Goal: Information Seeking & Learning: Find specific fact

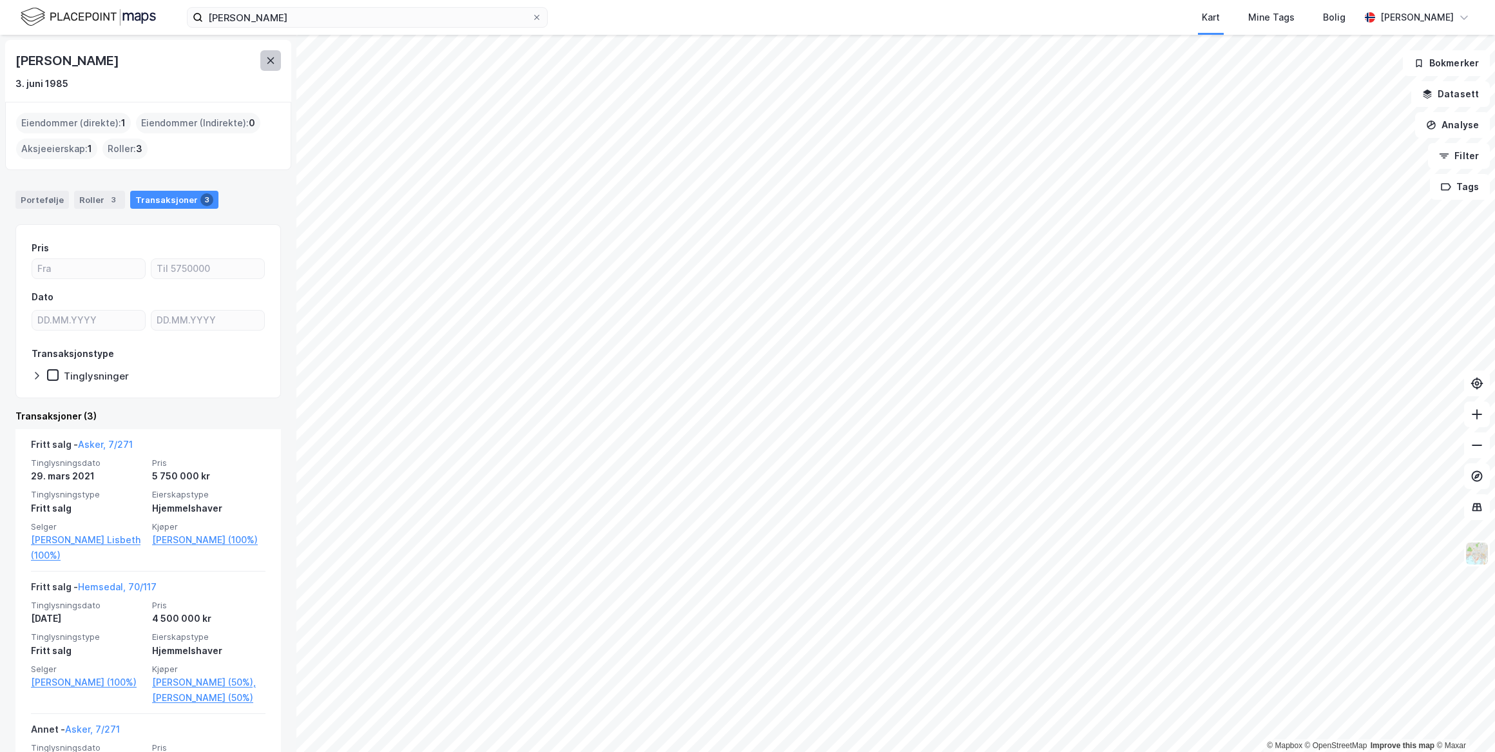
click at [275, 63] on icon at bounding box center [270, 60] width 10 height 10
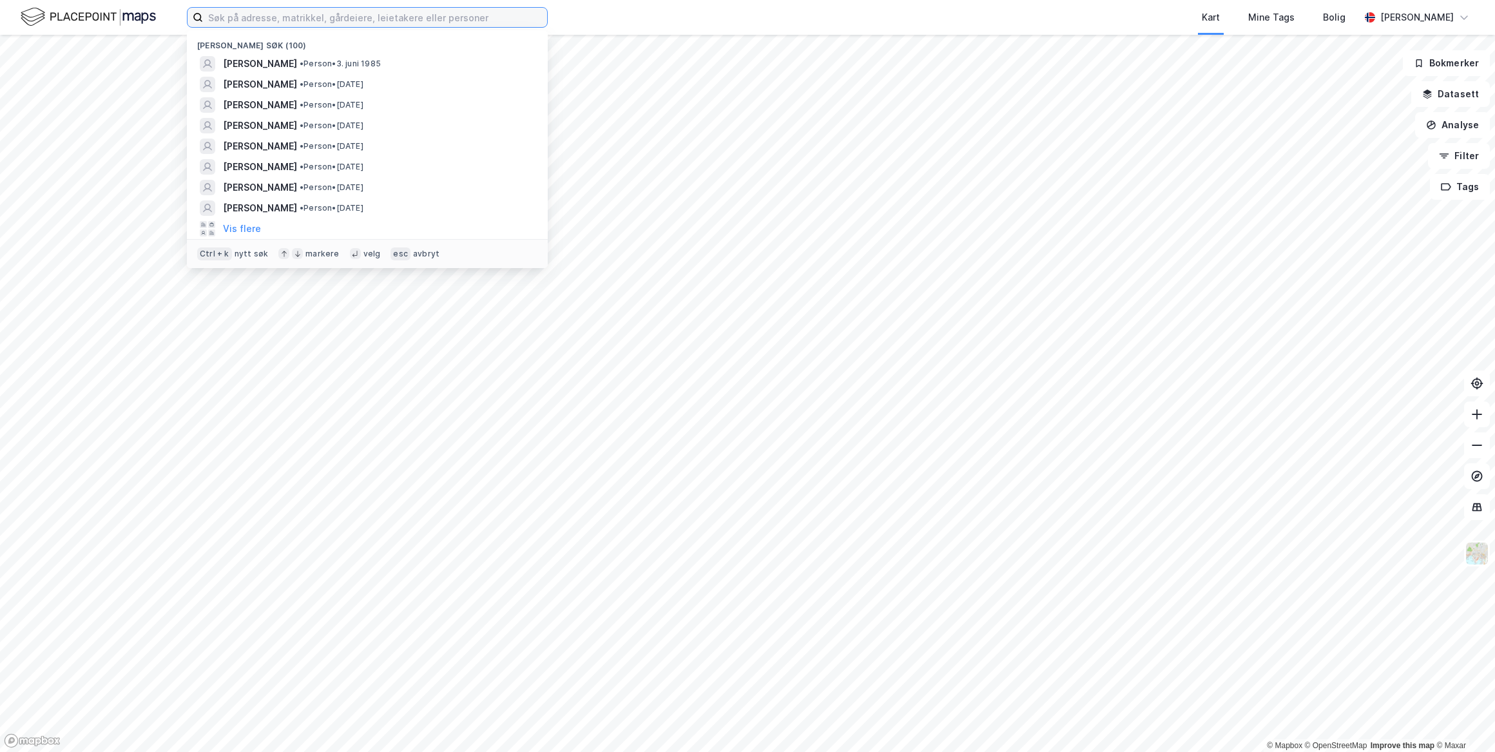
click at [233, 19] on input at bounding box center [375, 17] width 344 height 19
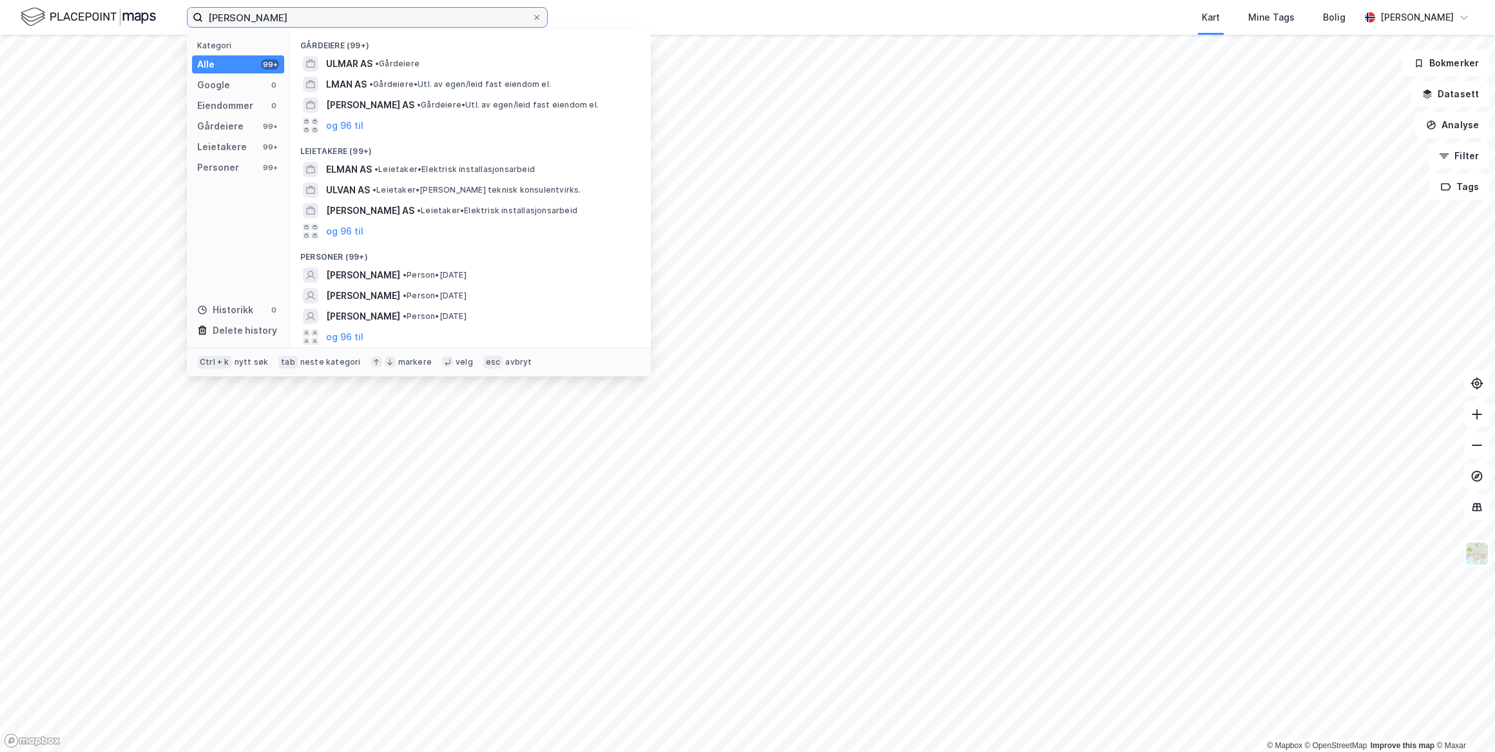
click at [229, 15] on input "liv ulman" at bounding box center [367, 17] width 329 height 19
type input "liv ullman"
click at [279, 21] on input "liv ullman" at bounding box center [367, 17] width 329 height 19
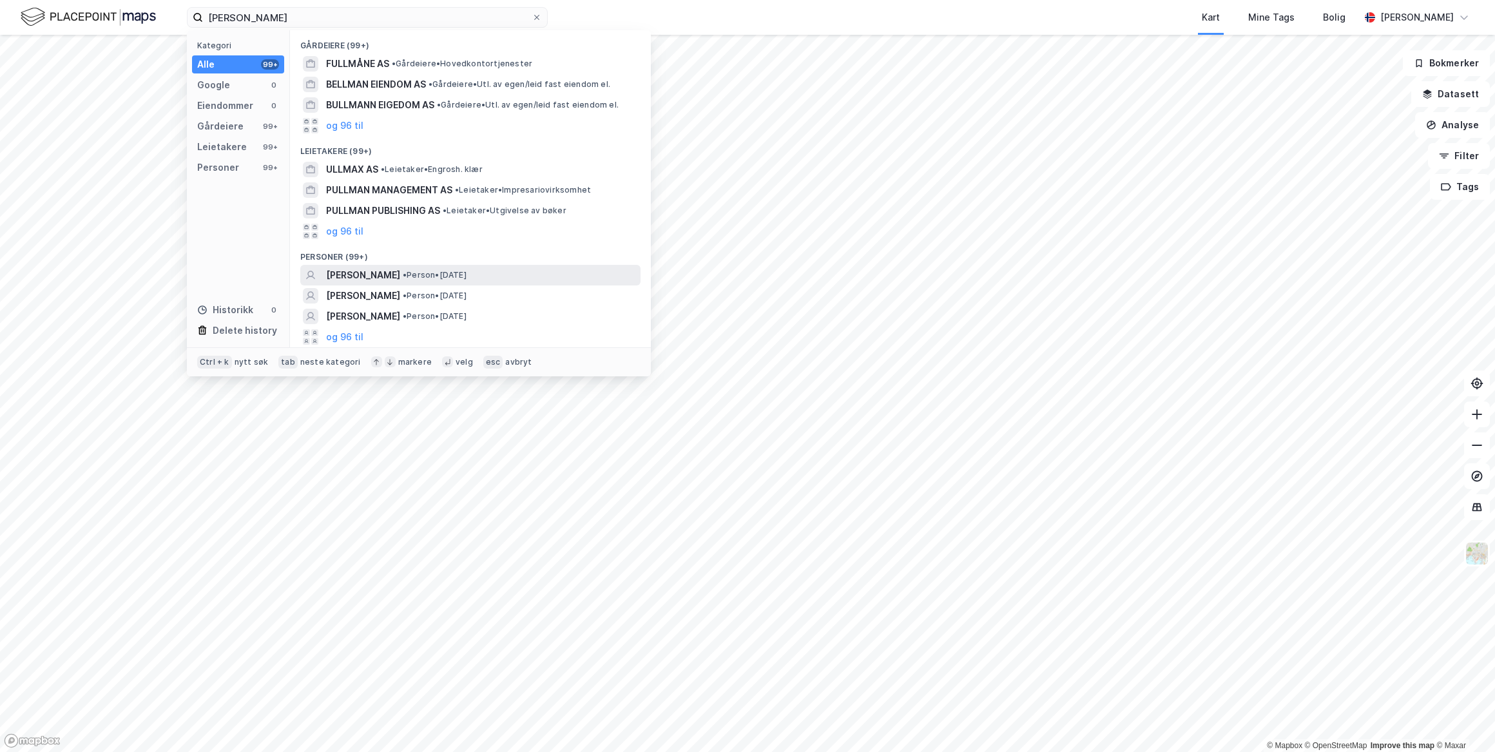
click at [400, 271] on span "LIV JOHANNE ULLMANN" at bounding box center [363, 274] width 74 height 15
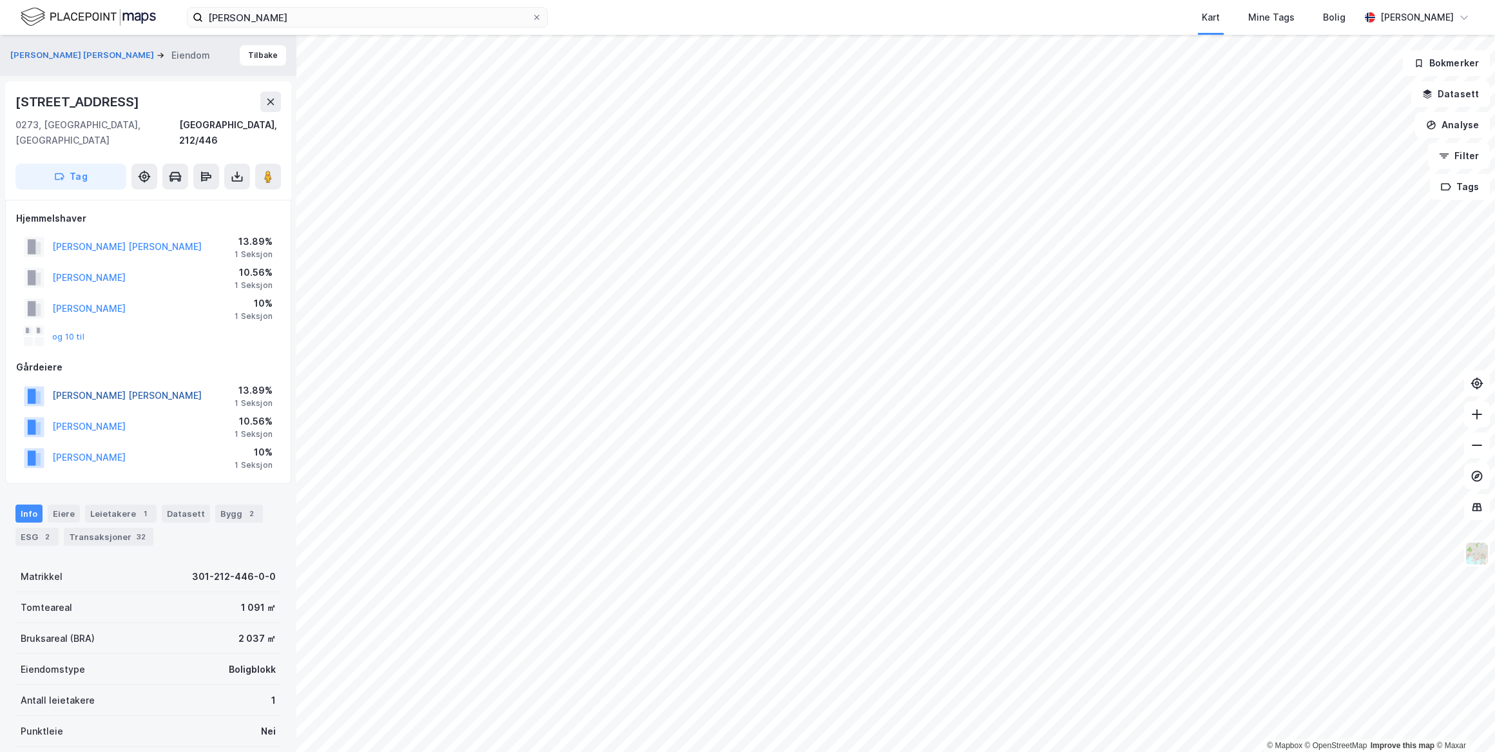
click at [0, 0] on button "ULLMANN LIV JOHANNE" at bounding box center [0, 0] width 0 height 0
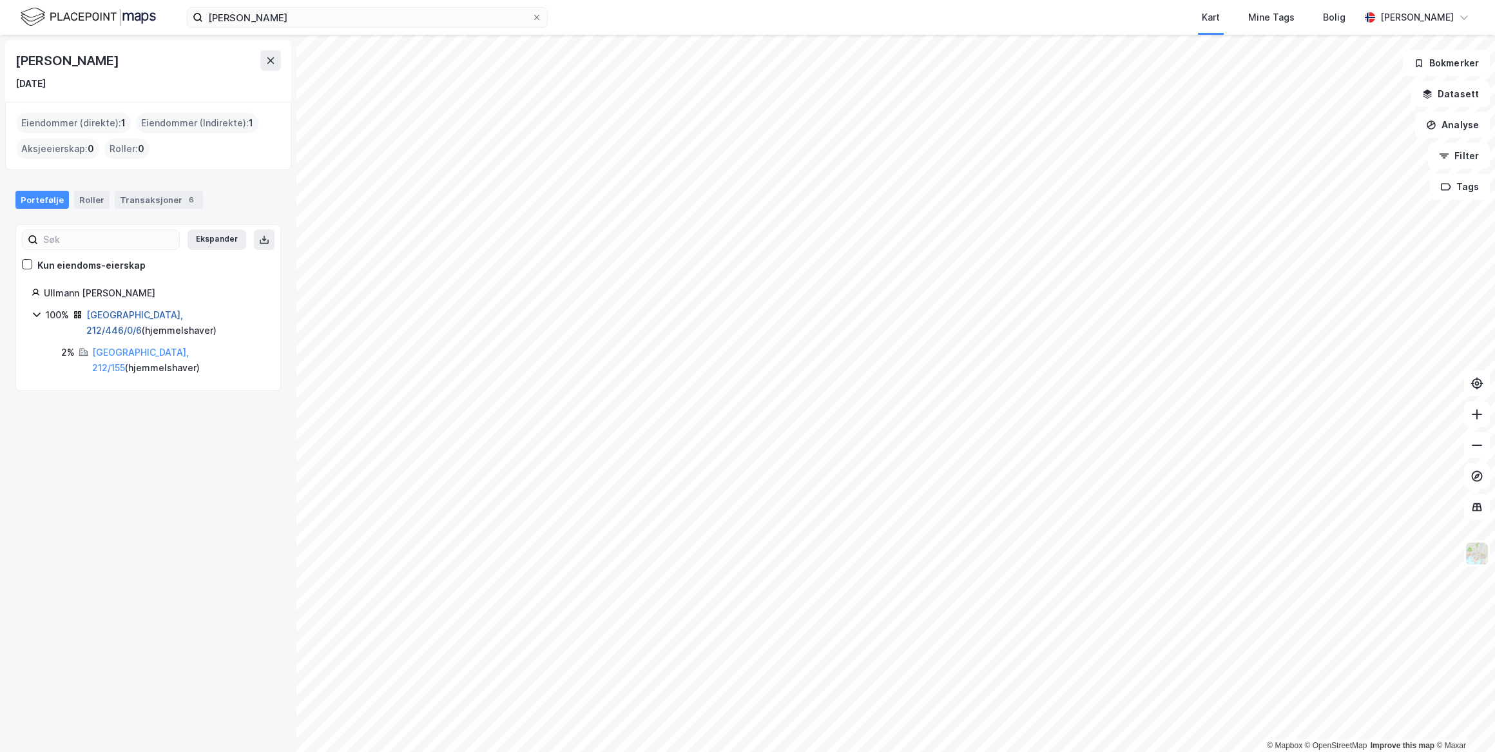
click at [106, 311] on link "Oslo, 212/446/0/6" at bounding box center [134, 322] width 97 height 26
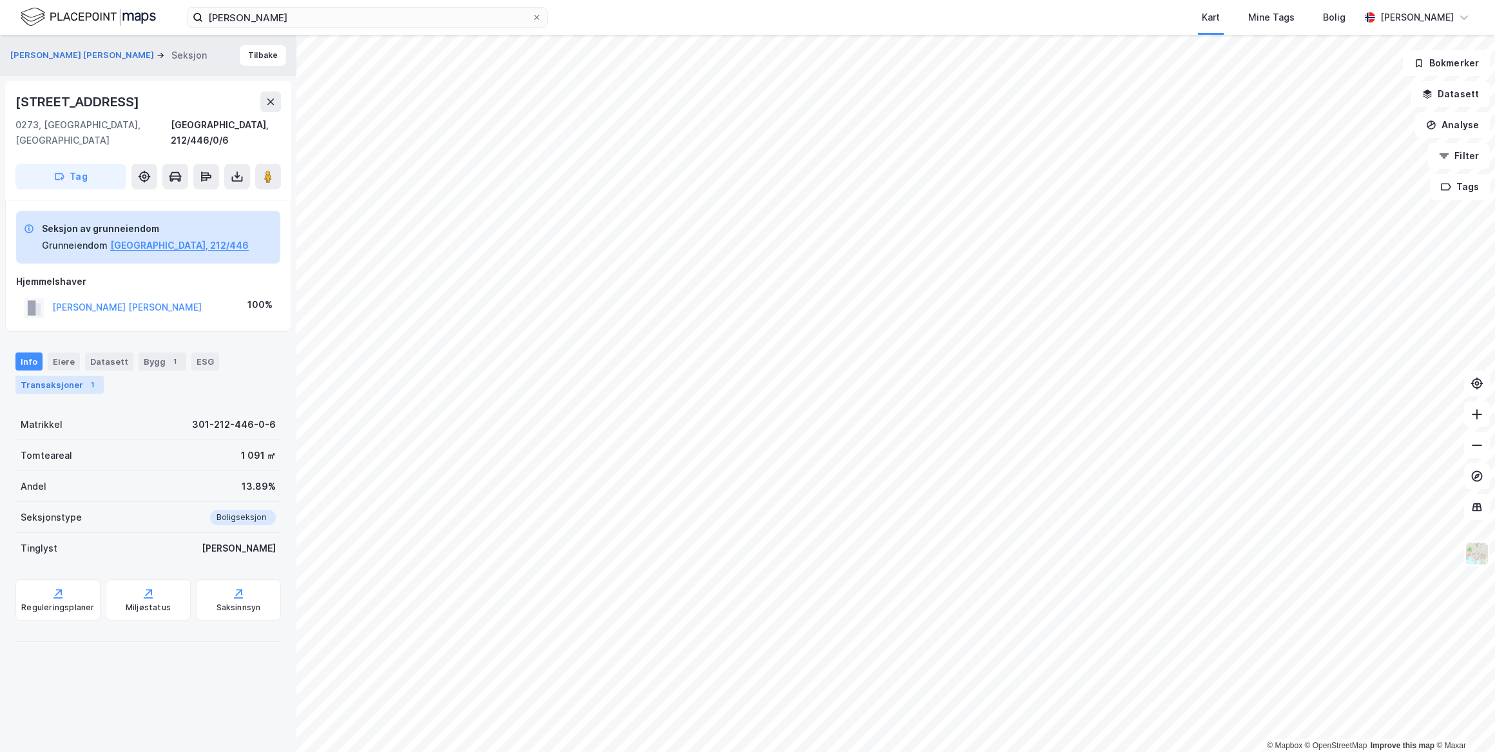
click at [47, 376] on div "Transaksjoner 1" at bounding box center [59, 385] width 88 height 18
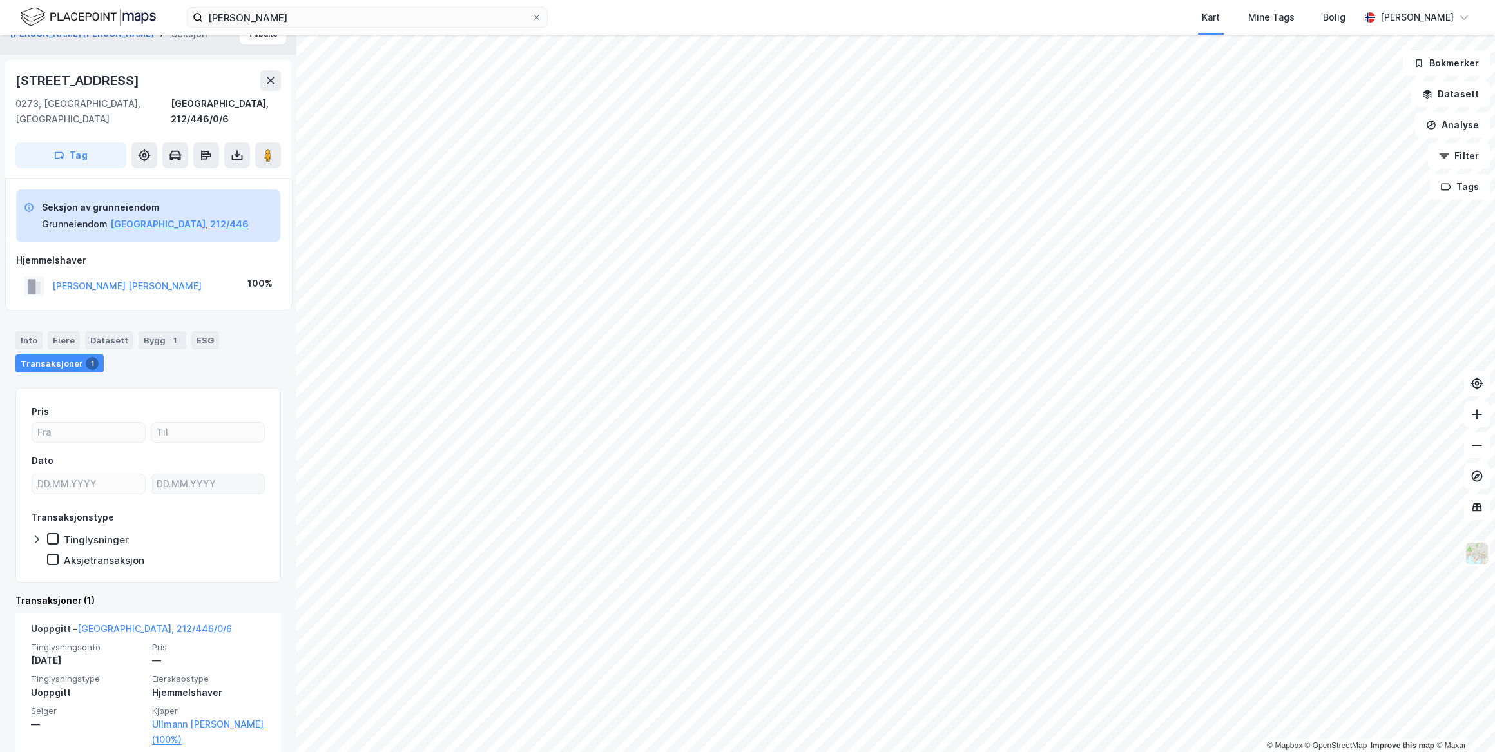
scroll to position [24, 0]
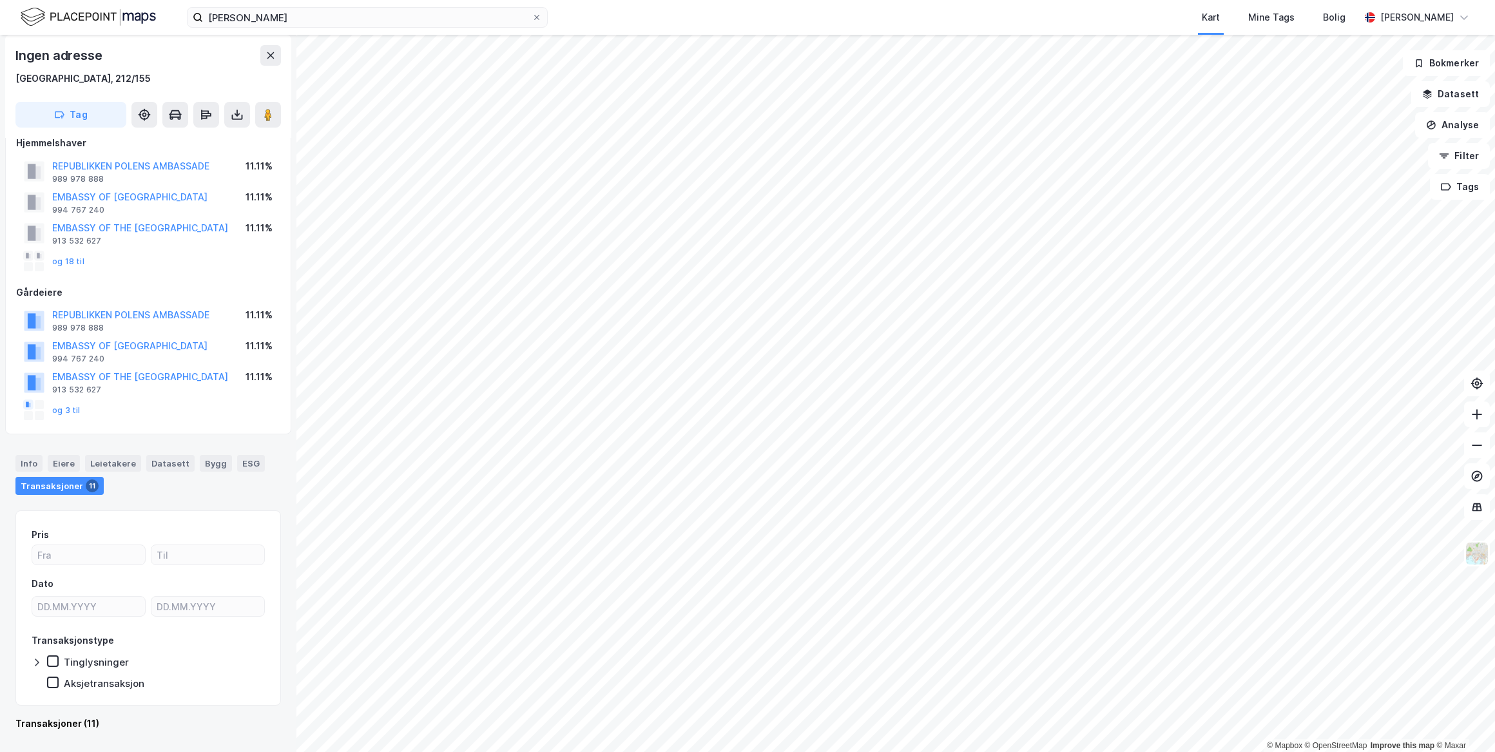
scroll to position [18, 0]
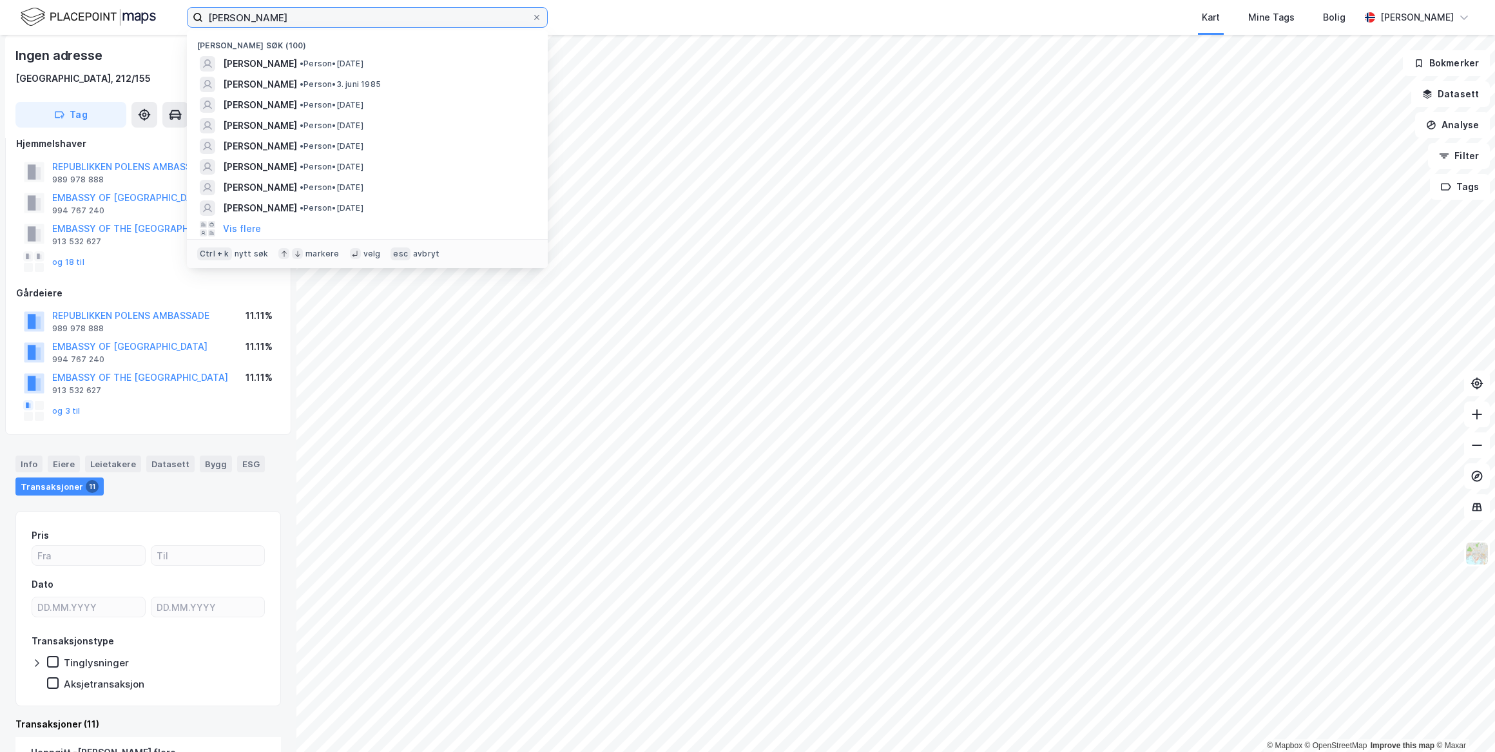
drag, startPoint x: 305, startPoint y: 19, endPoint x: 90, endPoint y: 18, distance: 215.2
click at [91, 18] on div "liv ullman Nylige søk (100) LIV JOHANNE ULLMANN • Person • 16. des. 1938 MAY LI…" at bounding box center [747, 17] width 1495 height 35
click at [297, 104] on span "MAGNUS AUNE HVAM" at bounding box center [260, 104] width 74 height 15
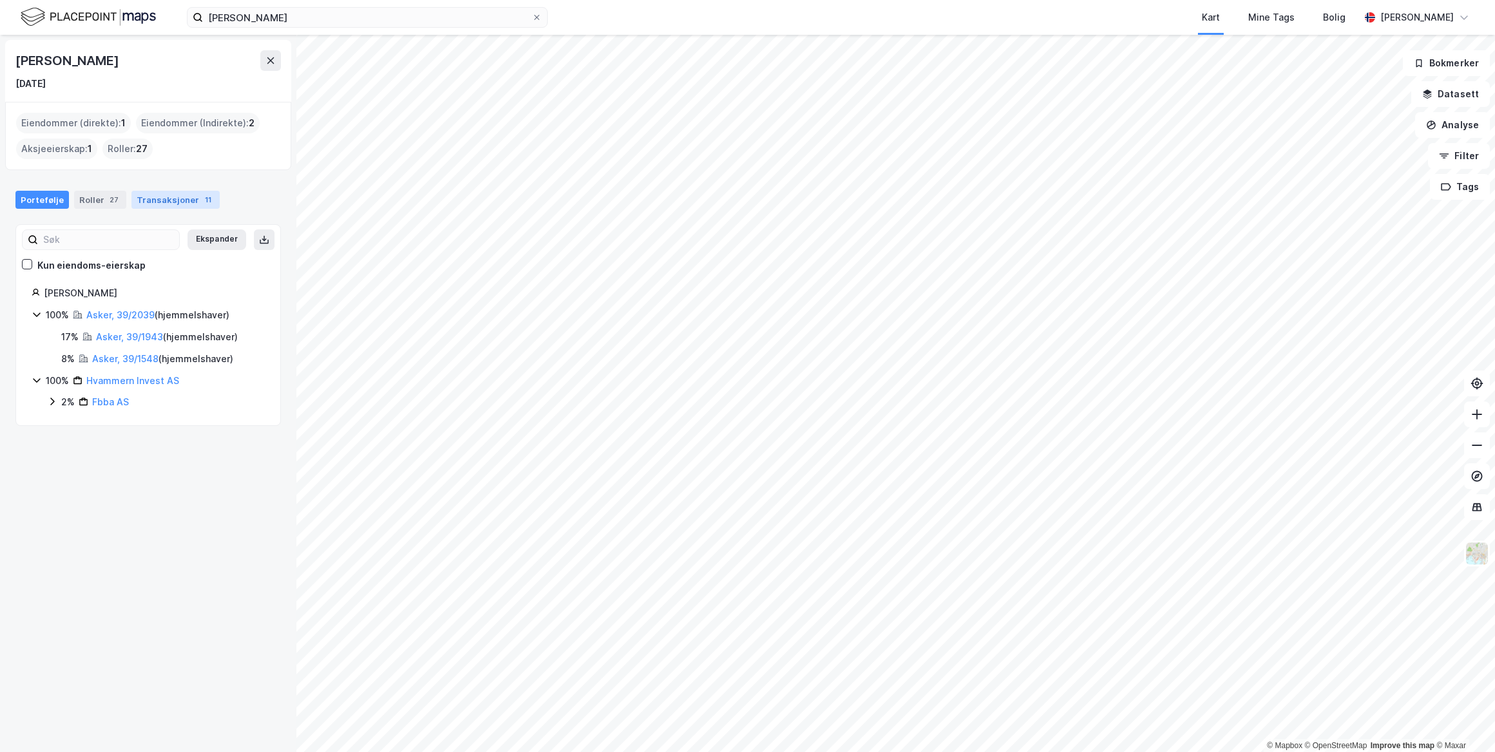
click at [168, 200] on div "Transaksjoner 11" at bounding box center [175, 200] width 88 height 18
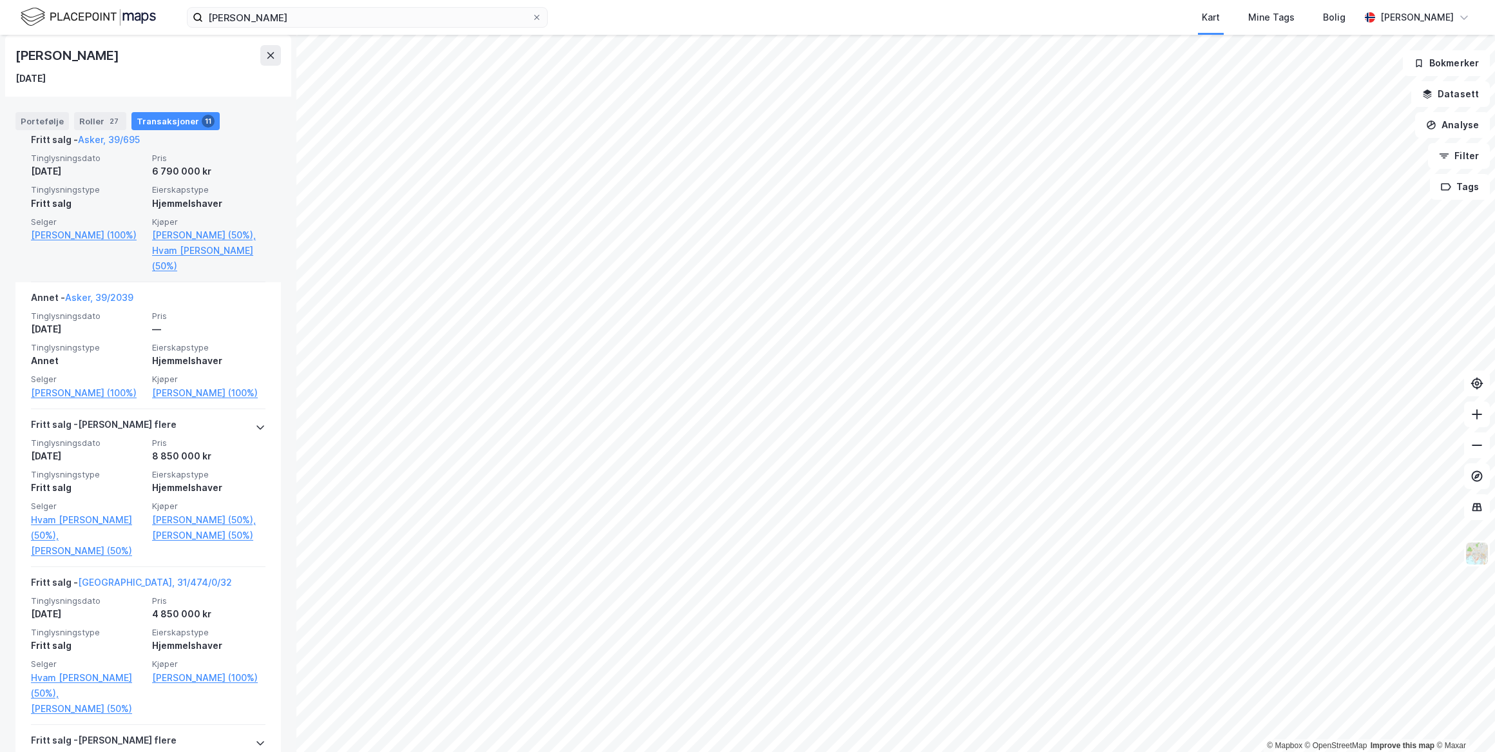
scroll to position [468, 0]
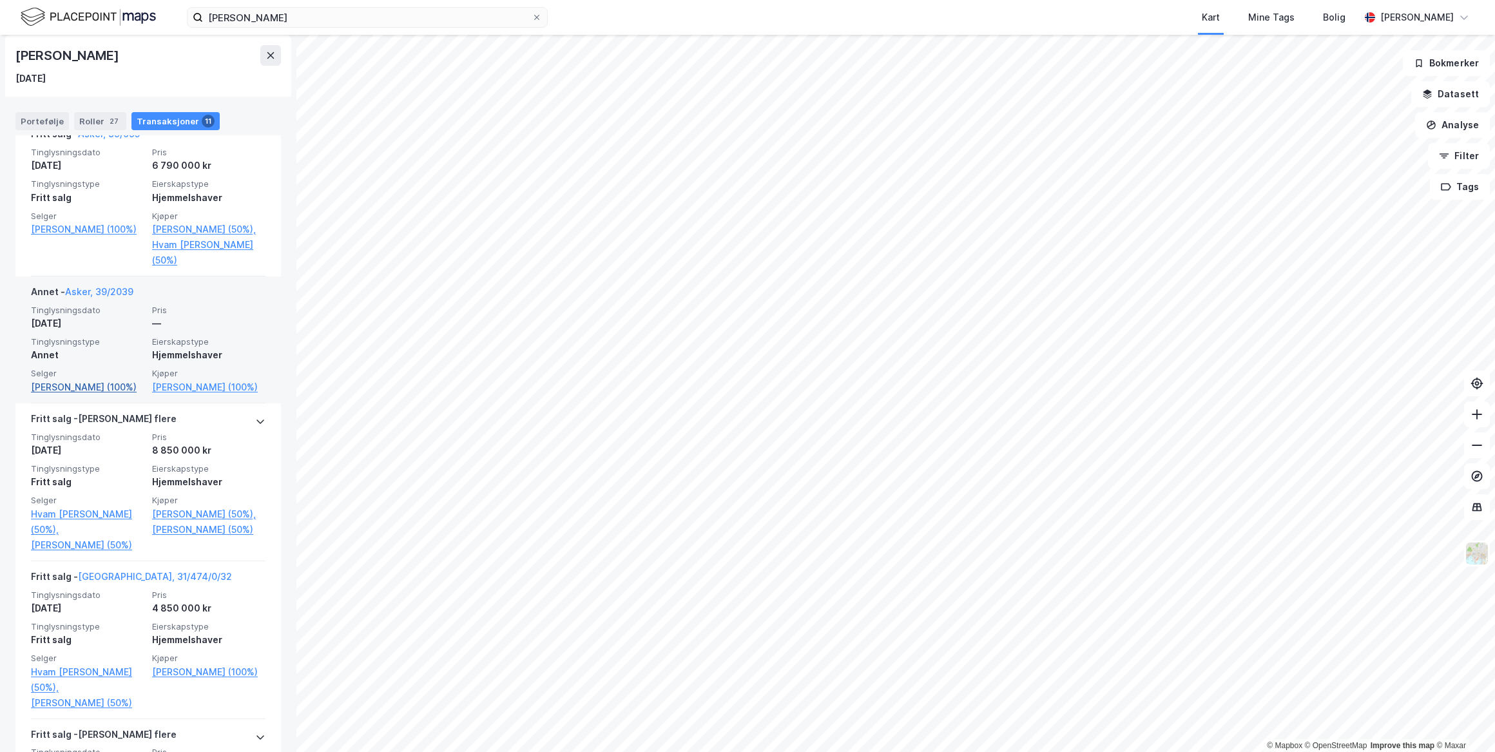
click at [95, 395] on link "Hvam Liv Lillan (100%)" at bounding box center [87, 387] width 113 height 15
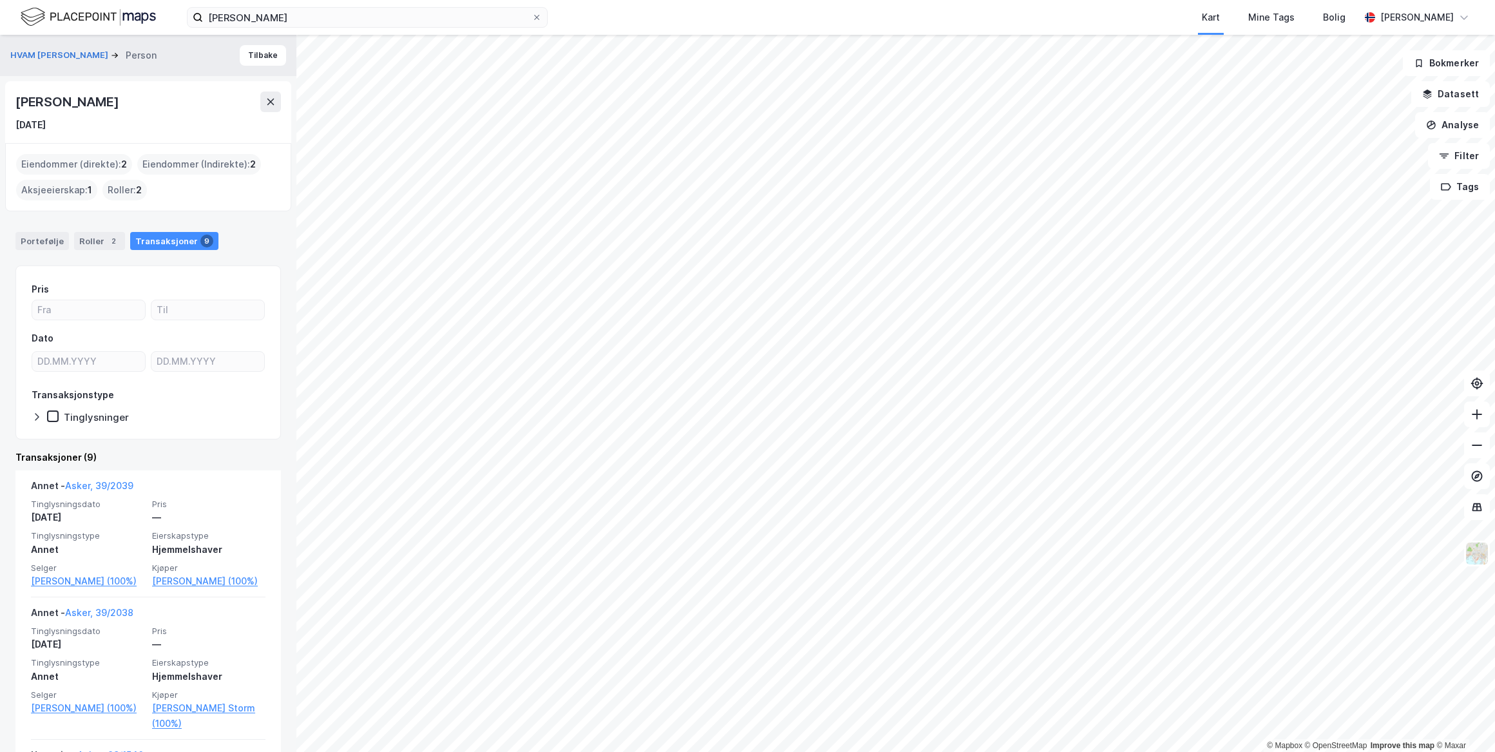
click at [979, 751] on html "liv ullman Kart Mine Tags Bolig Roger Grant Gustavsen © Mapbox © OpenStreetMap …" at bounding box center [747, 376] width 1495 height 752
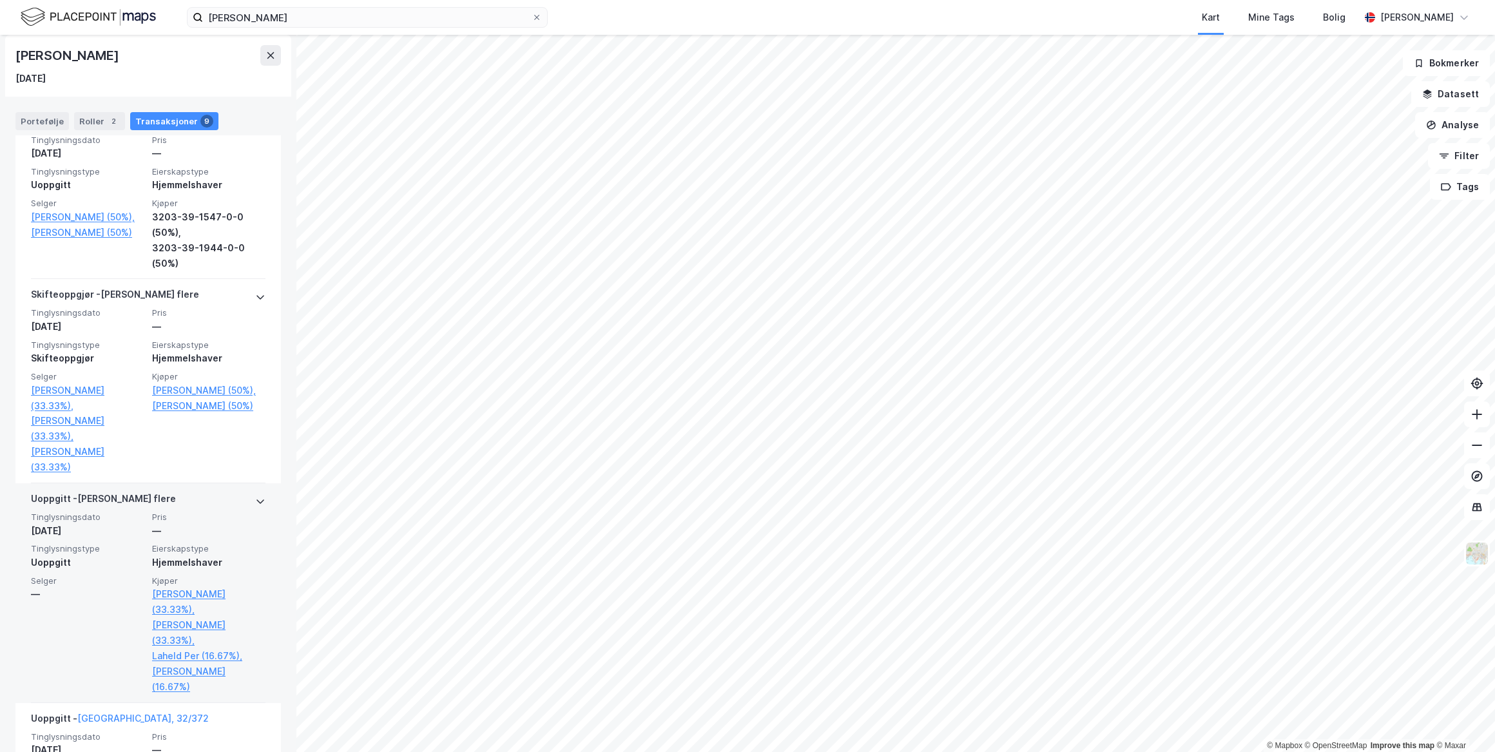
scroll to position [1171, 0]
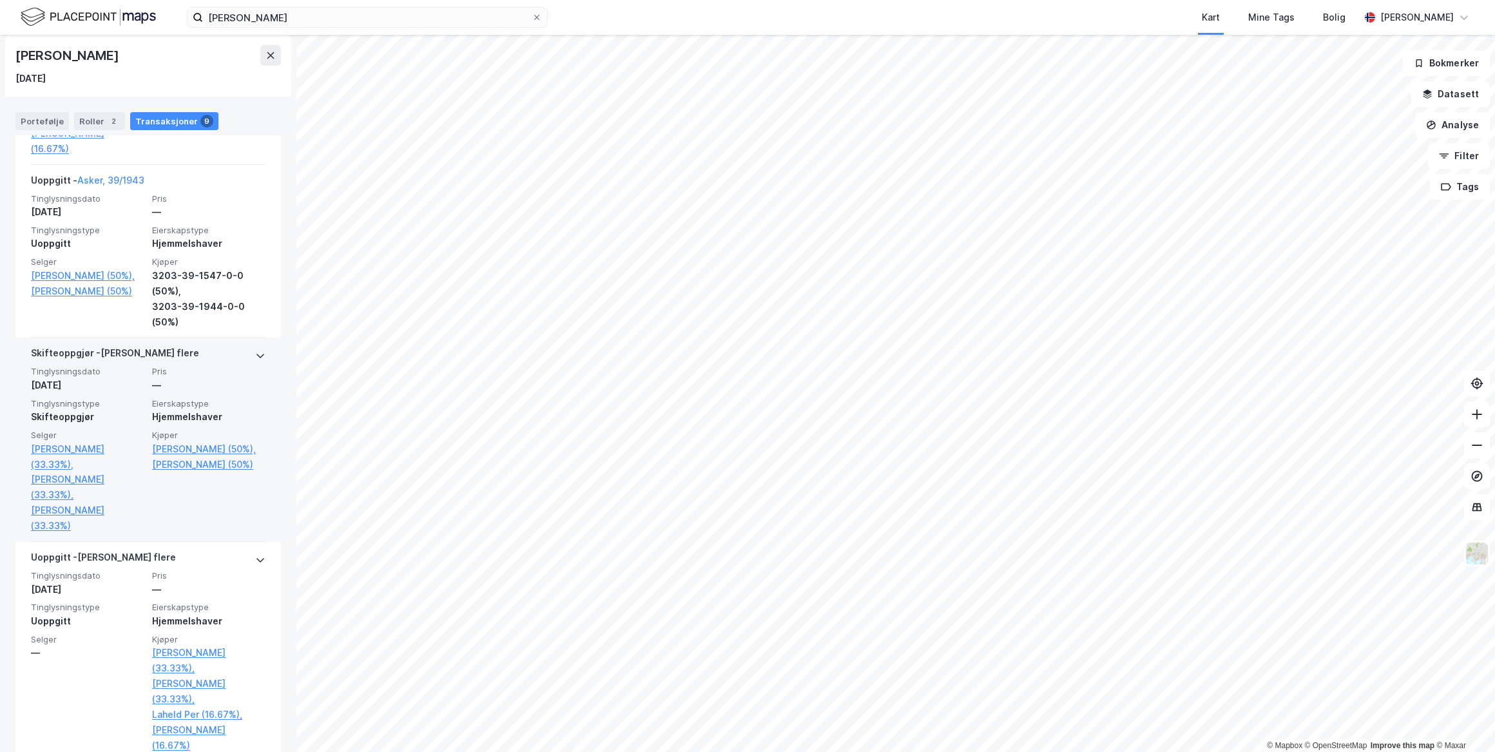
click at [255, 351] on icon at bounding box center [260, 356] width 10 height 10
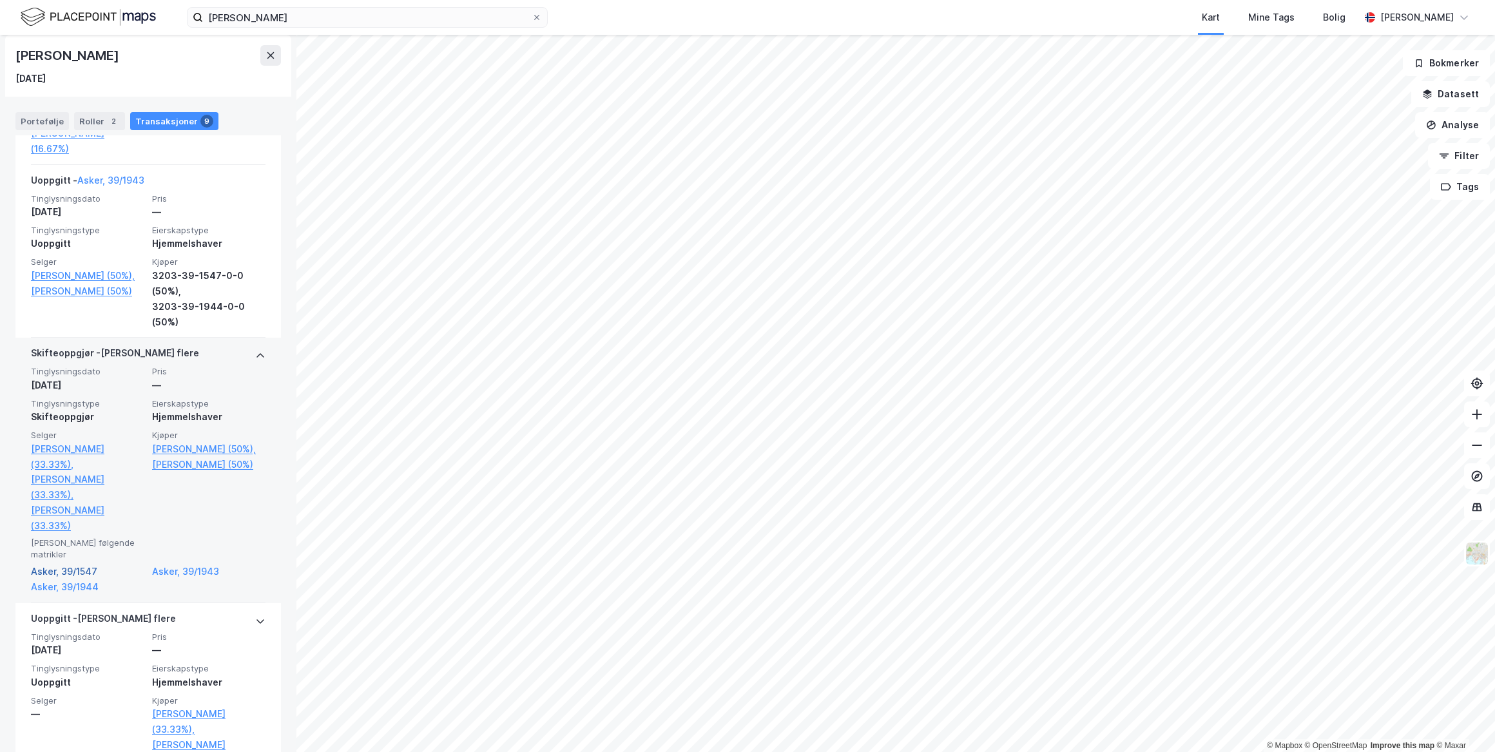
click at [63, 564] on link "Asker, 39/1547" at bounding box center [87, 571] width 113 height 15
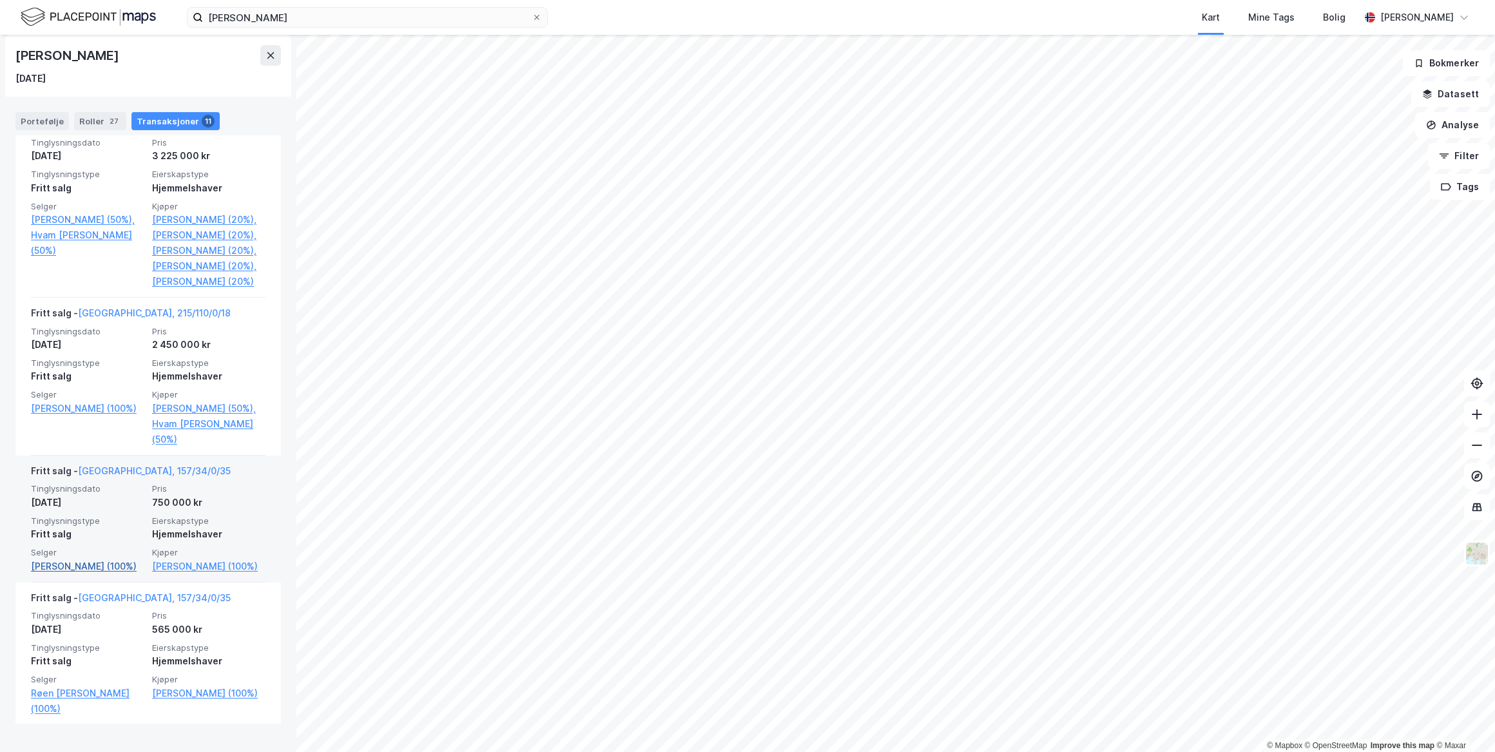
scroll to position [1418, 0]
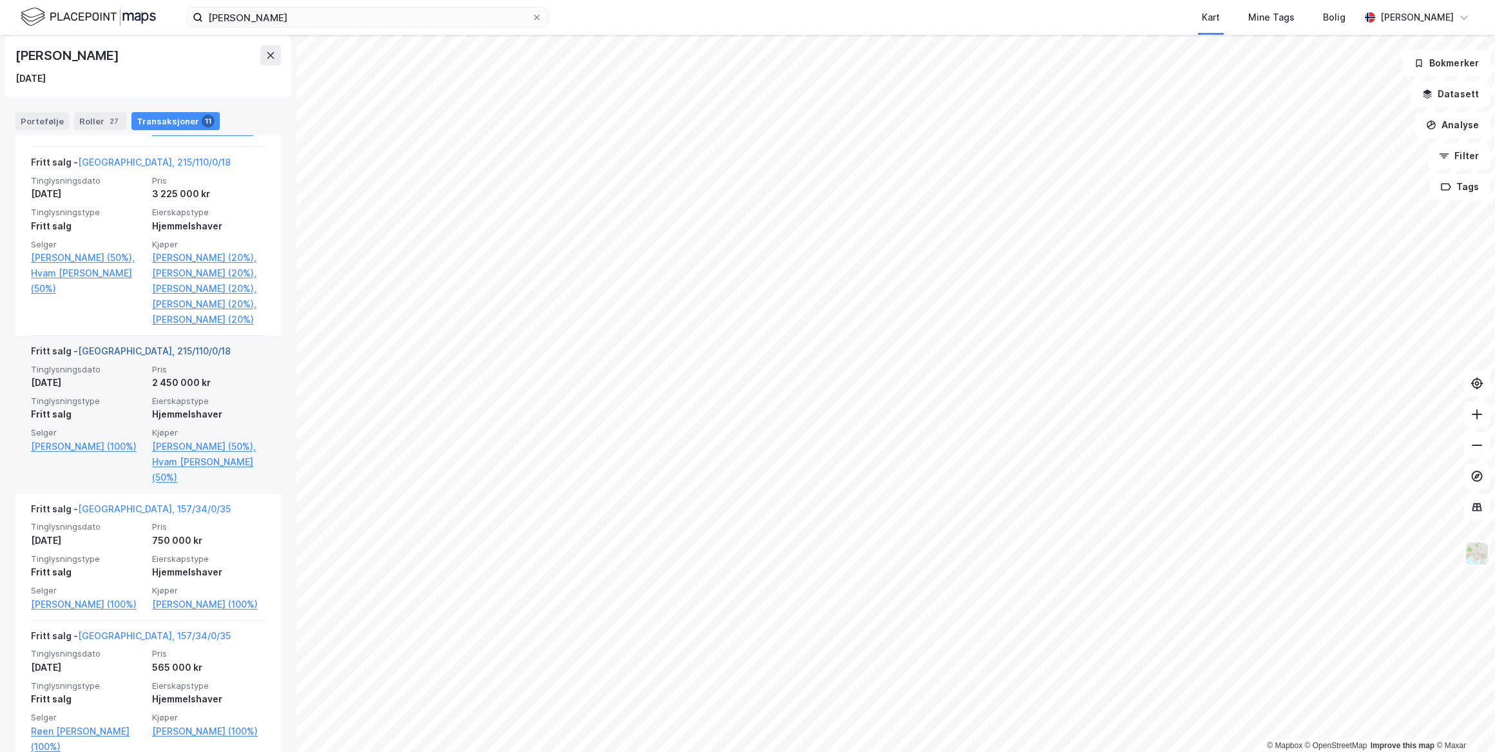
click at [126, 356] on link "Oslo, 215/110/0/18" at bounding box center [154, 350] width 153 height 11
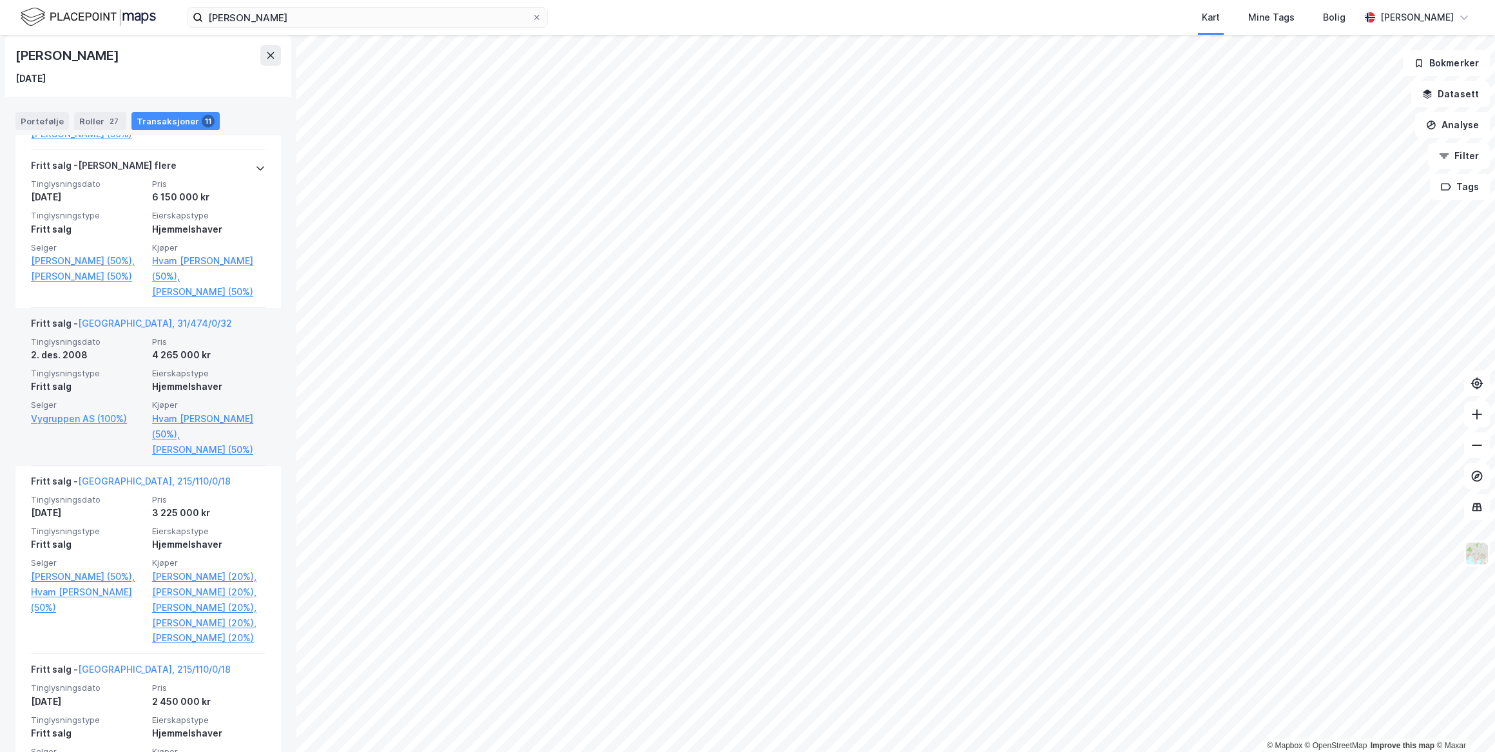
scroll to position [1067, 0]
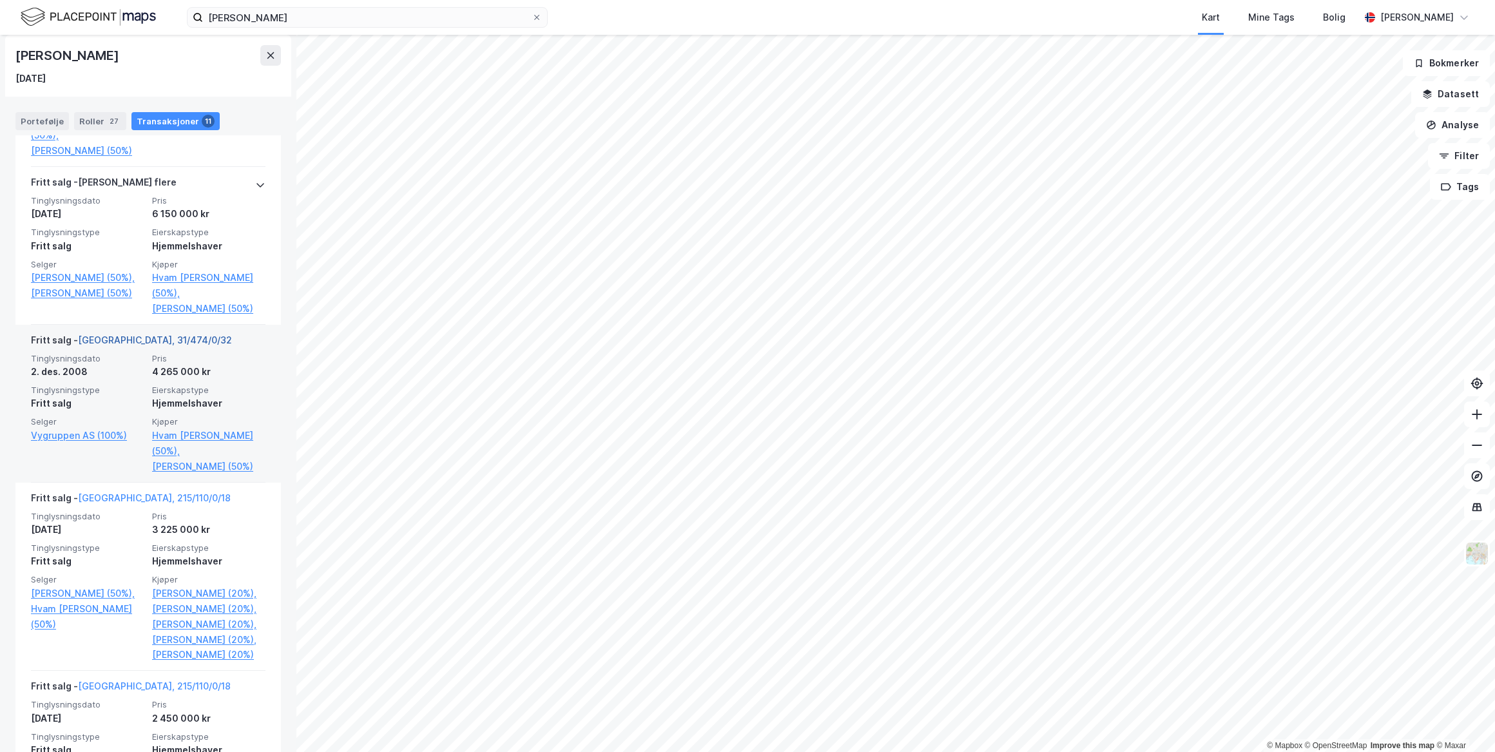
click at [122, 345] on link "Oslo, 31/474/0/32" at bounding box center [155, 339] width 154 height 11
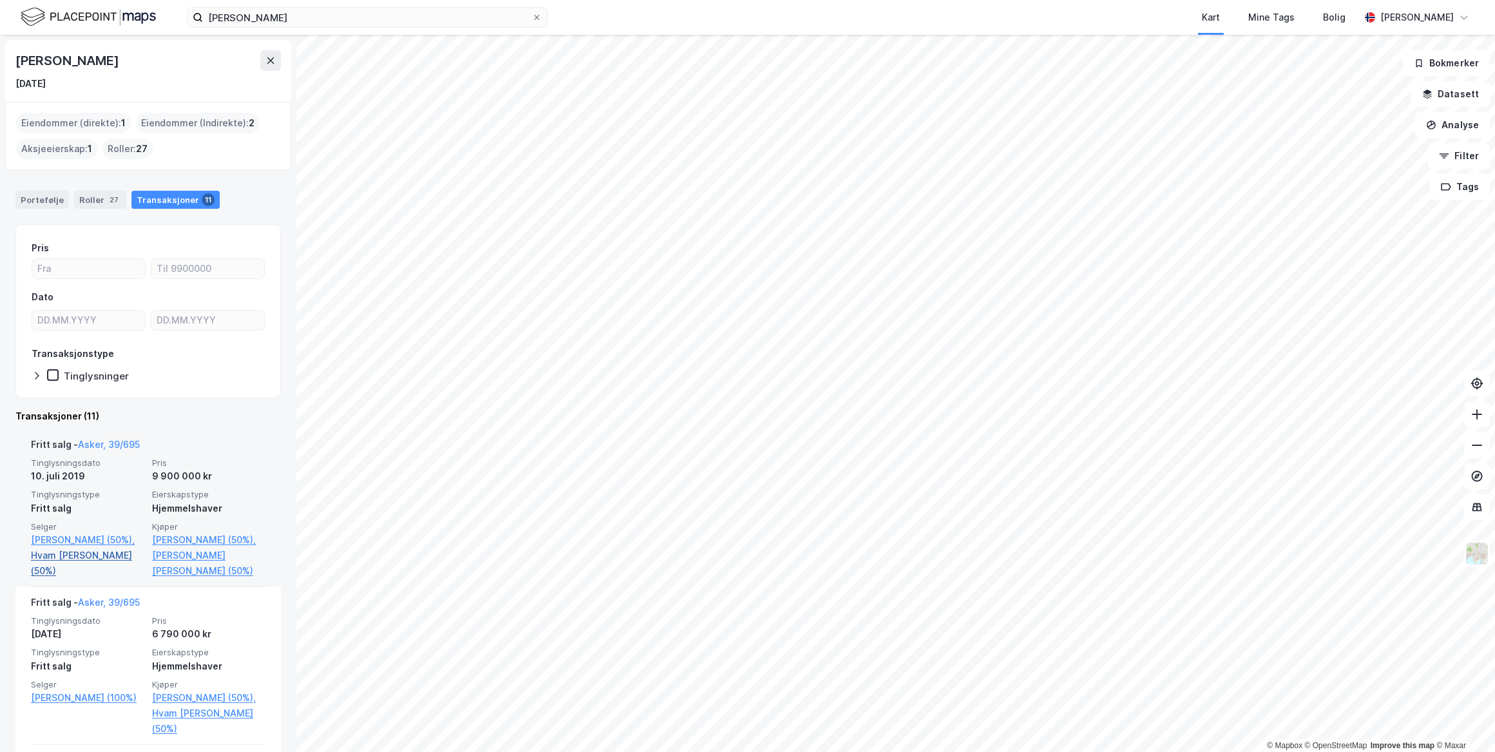
click at [94, 570] on link "Hvam Stine Aune (50%)" at bounding box center [87, 563] width 113 height 31
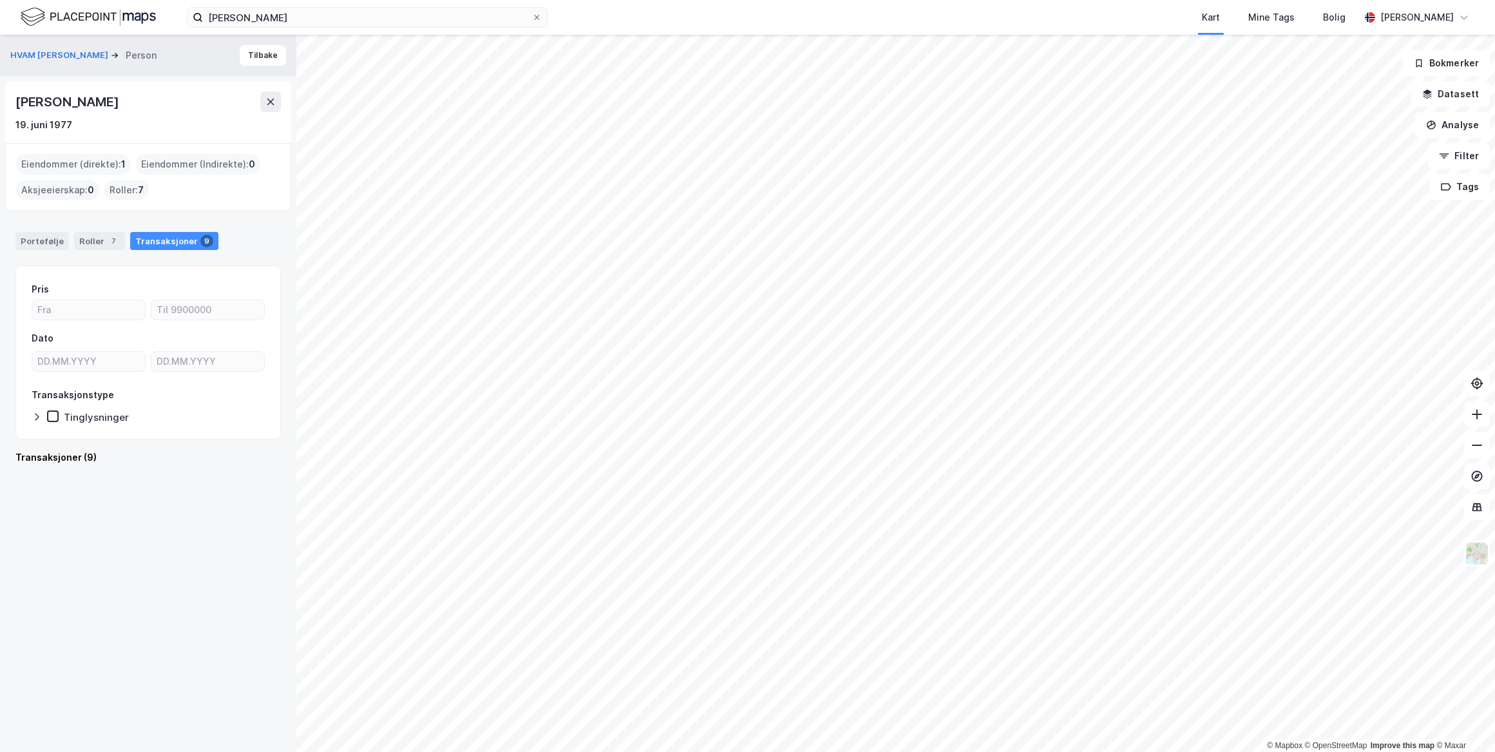
scroll to position [1291, 0]
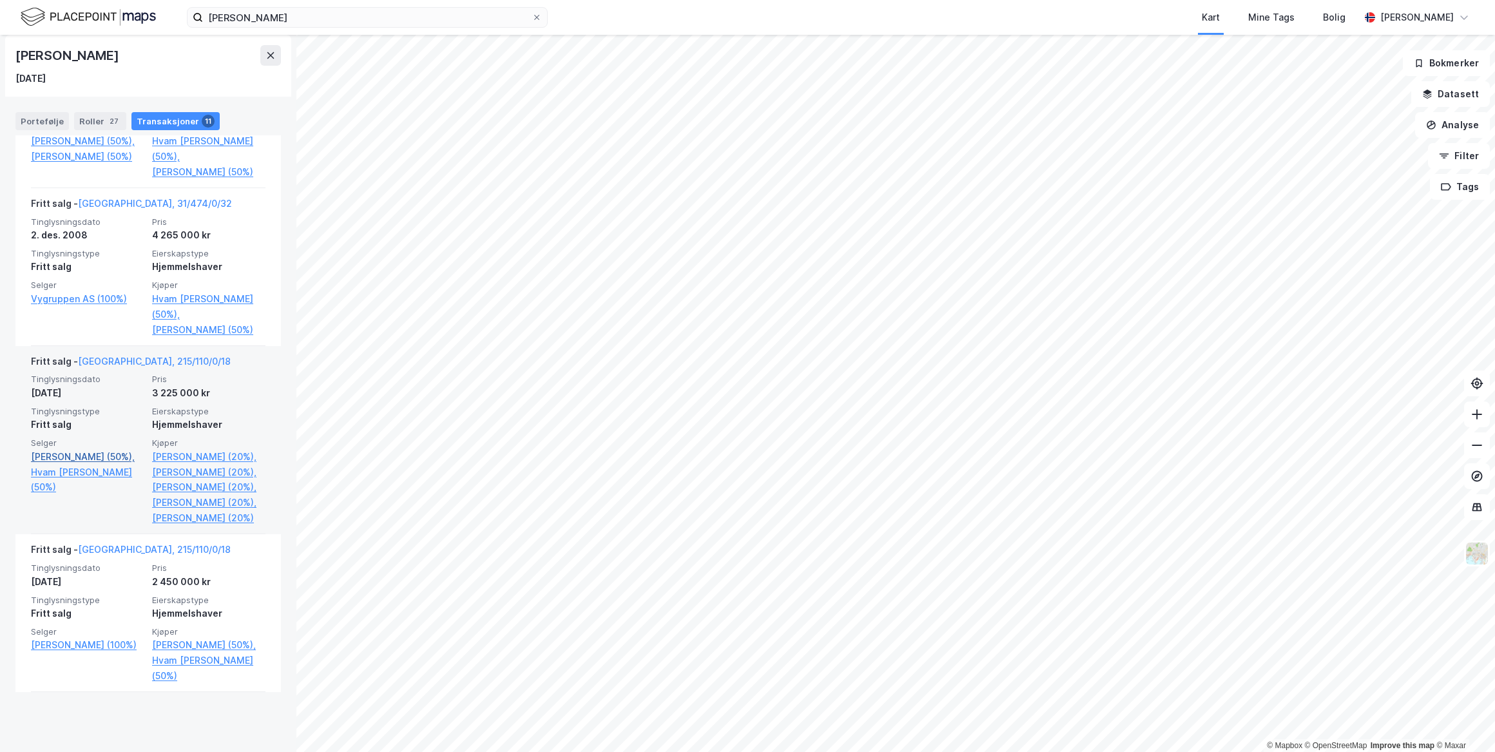
scroll to position [1535, 0]
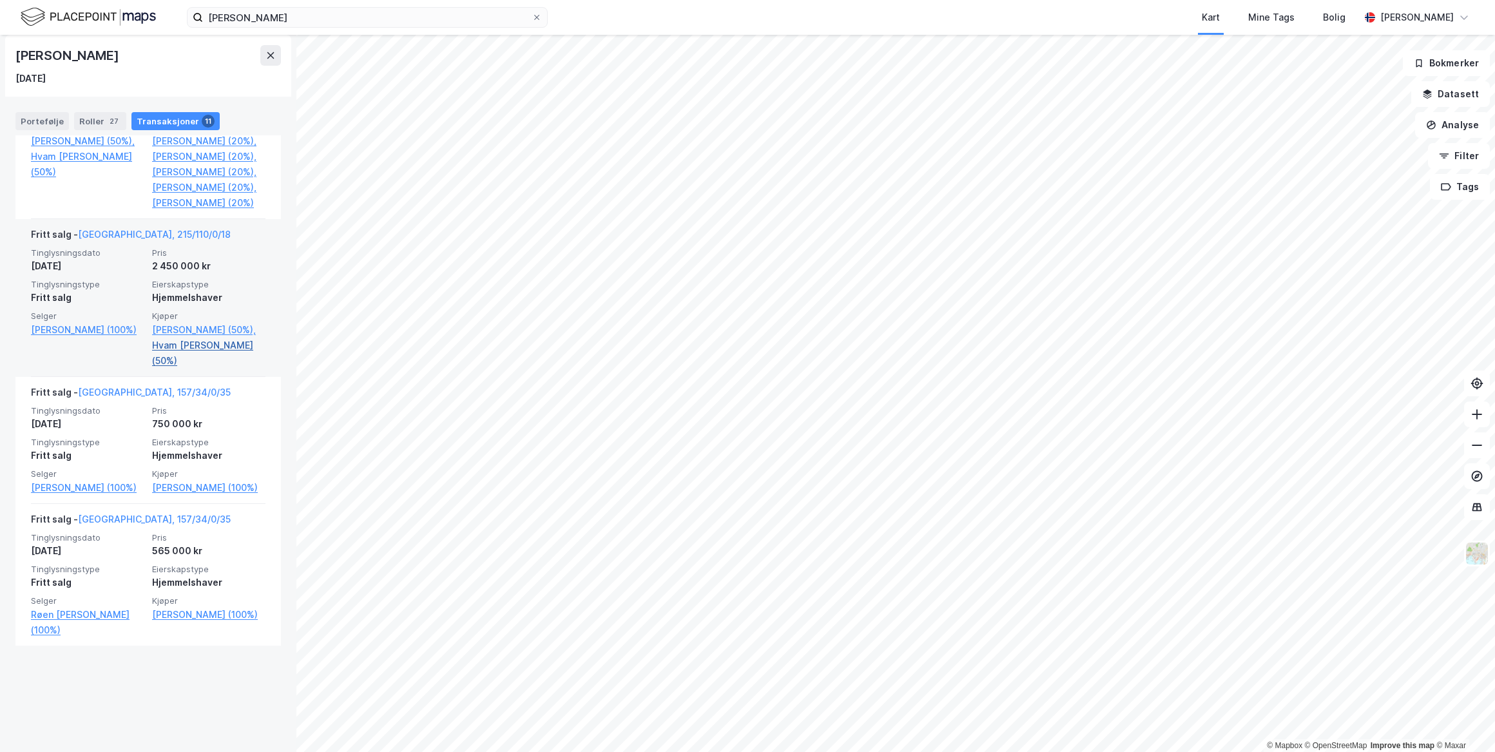
click at [199, 369] on link "Hvam Stine Aune (50%)" at bounding box center [208, 353] width 113 height 31
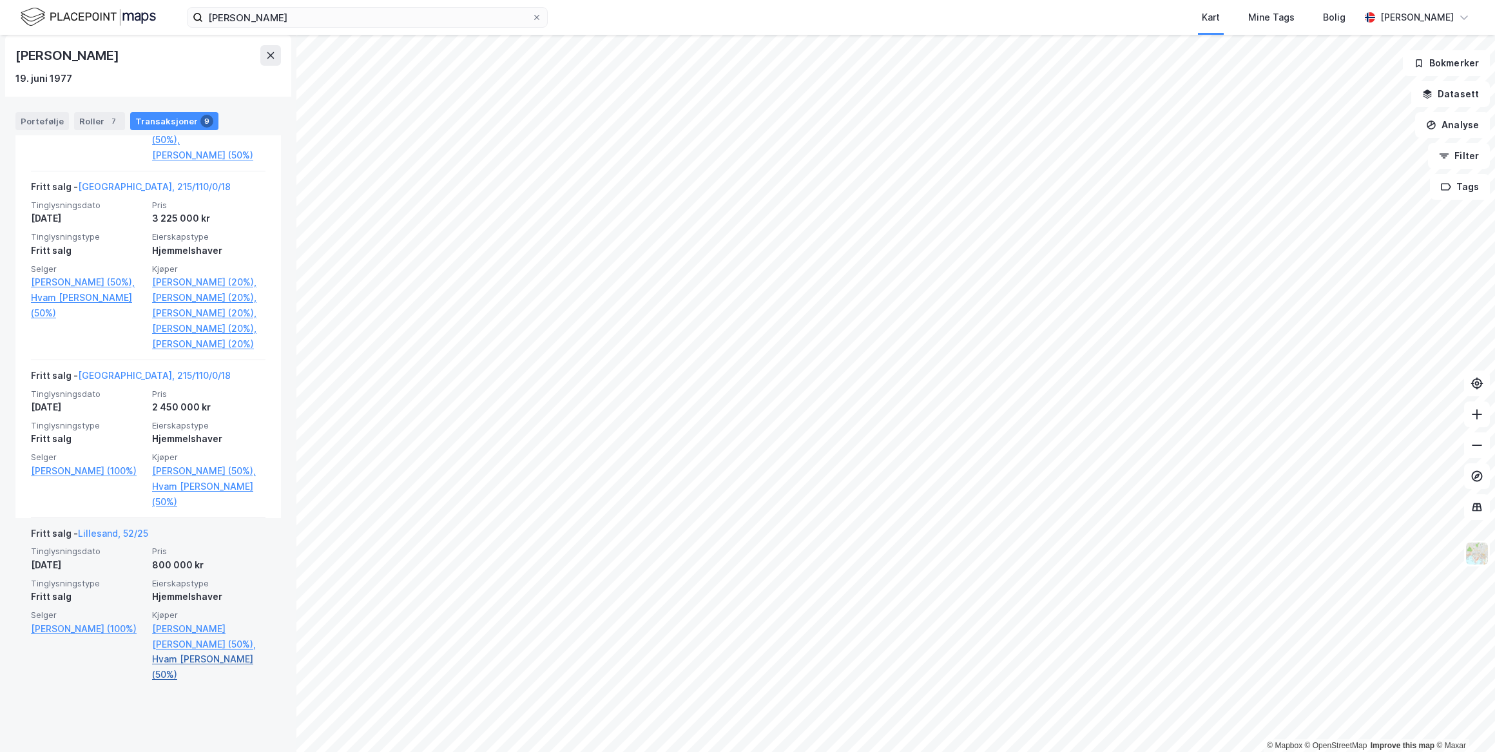
scroll to position [1261, 0]
